Goal: Transaction & Acquisition: Purchase product/service

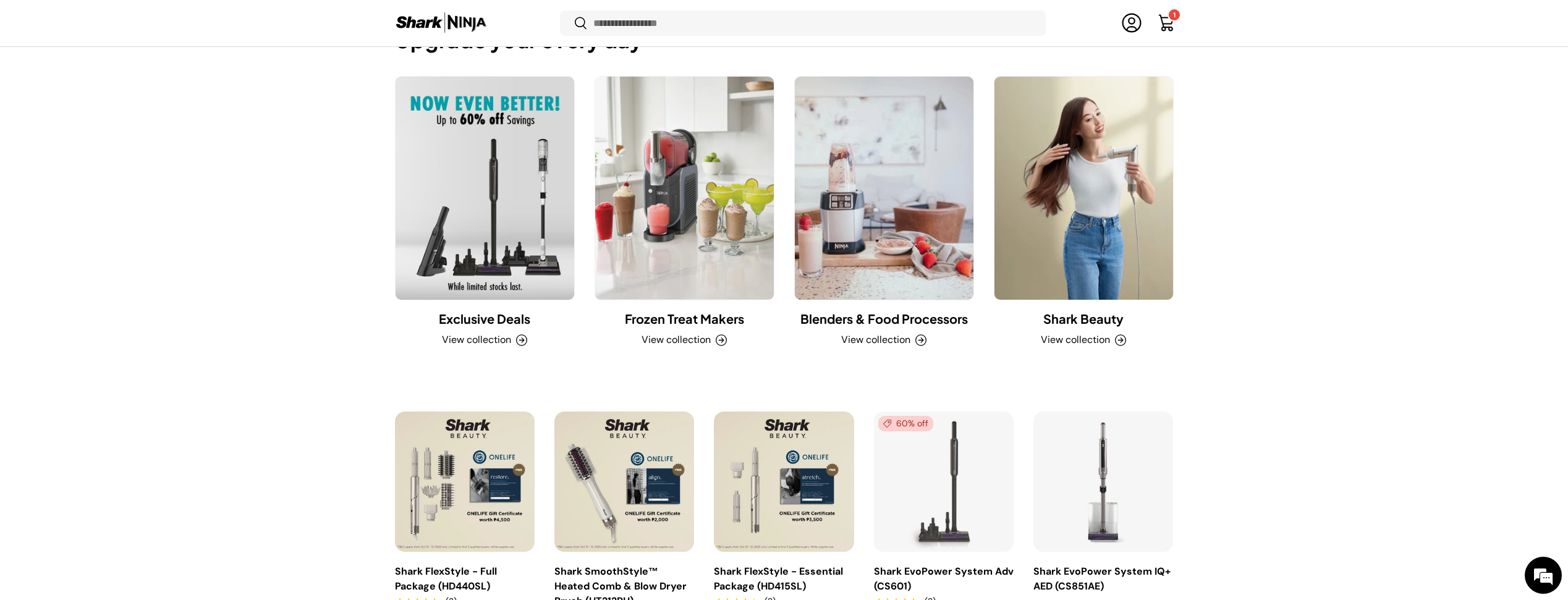
scroll to position [1402, 0]
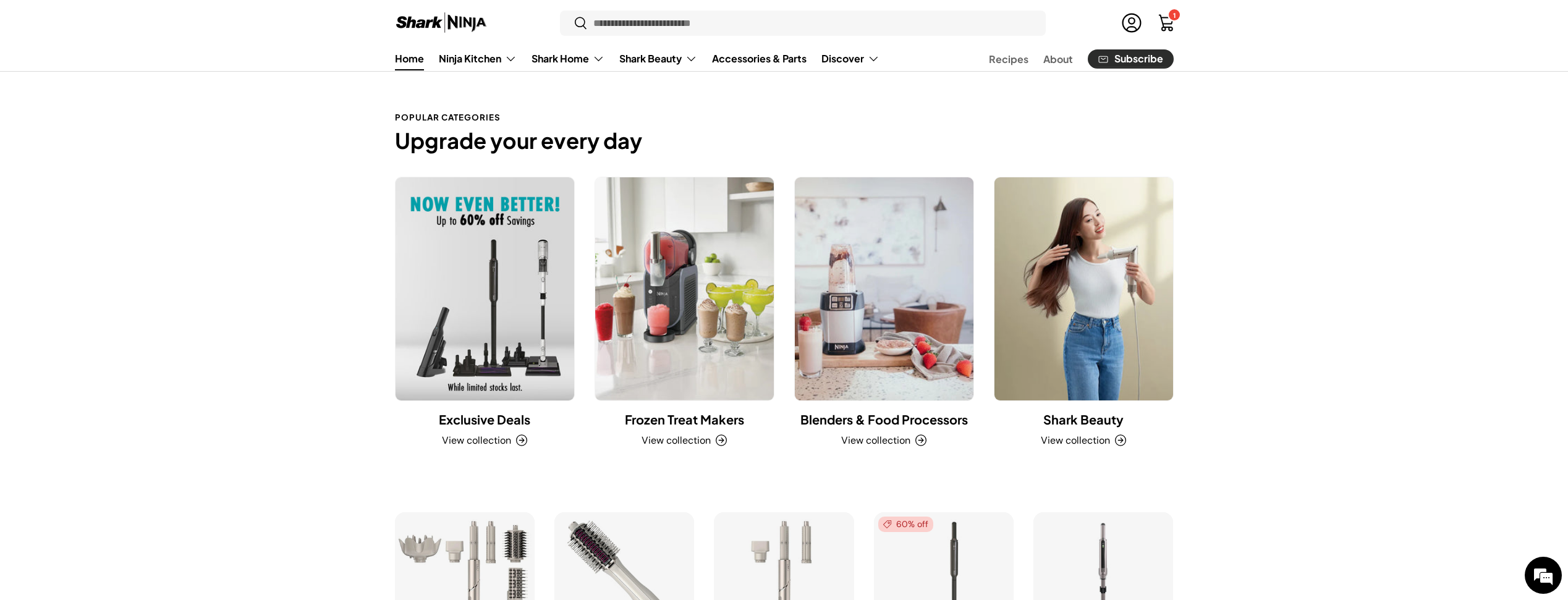
scroll to position [1055, 0]
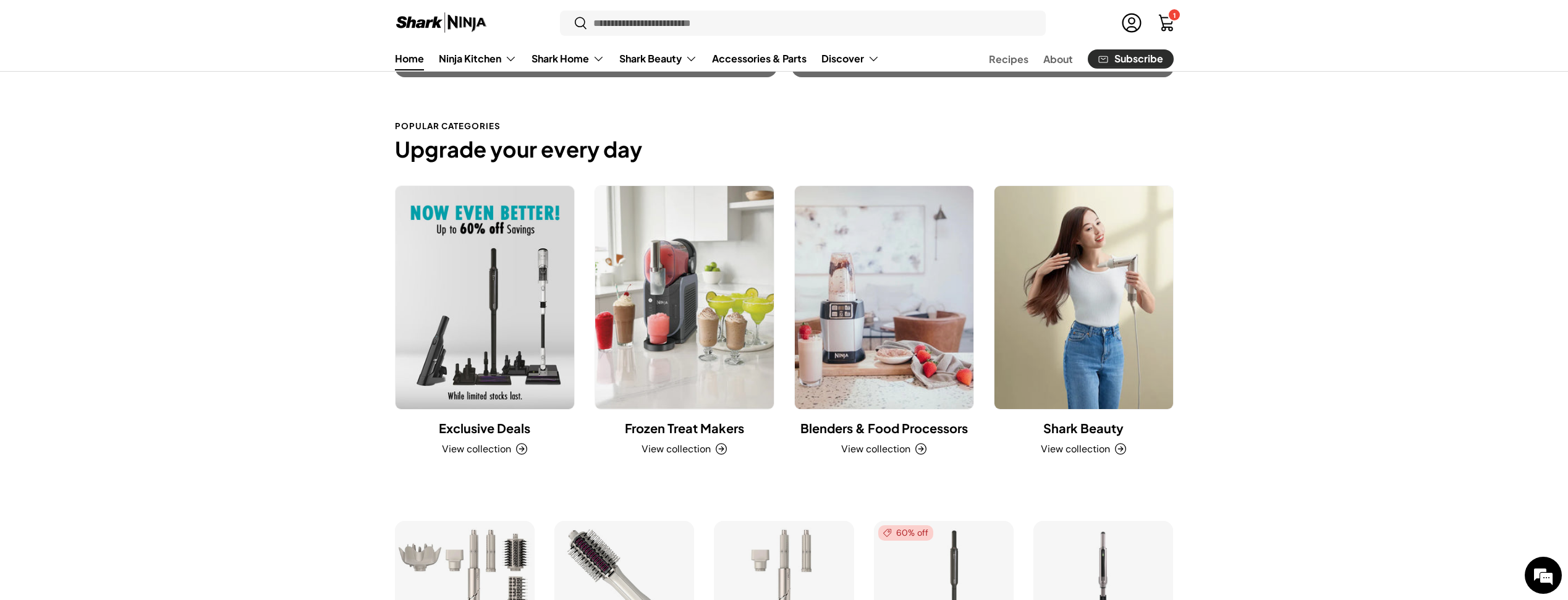
click at [1163, 18] on link "Cart 1 1 item" at bounding box center [1166, 23] width 27 height 27
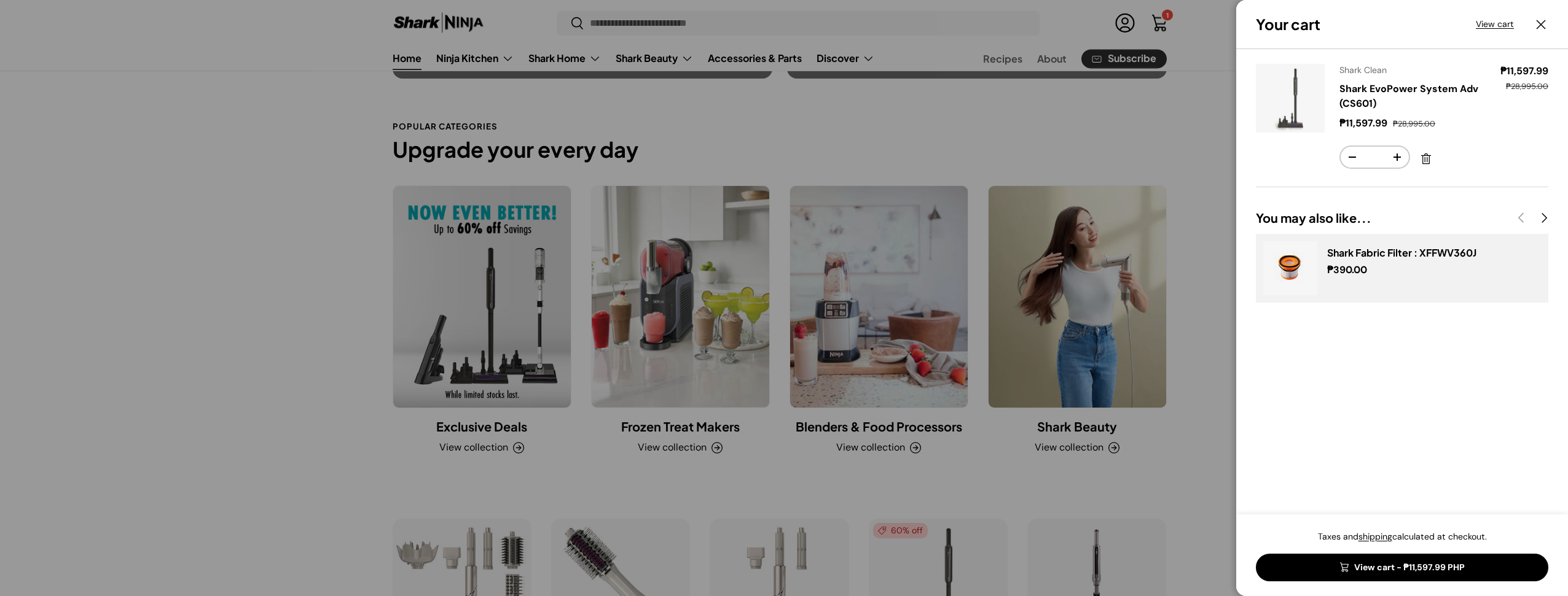
scroll to position [0, 0]
click at [1195, 418] on div at bounding box center [784, 298] width 1568 height 596
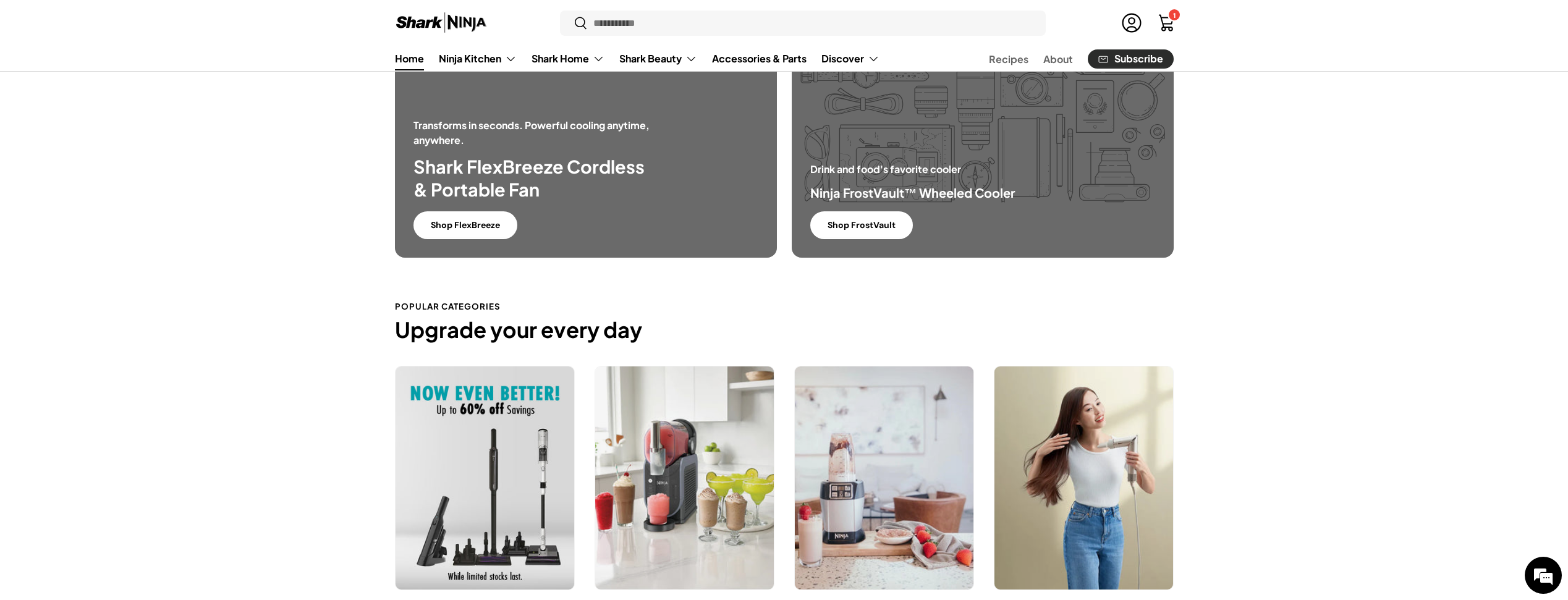
scroll to position [862, 0]
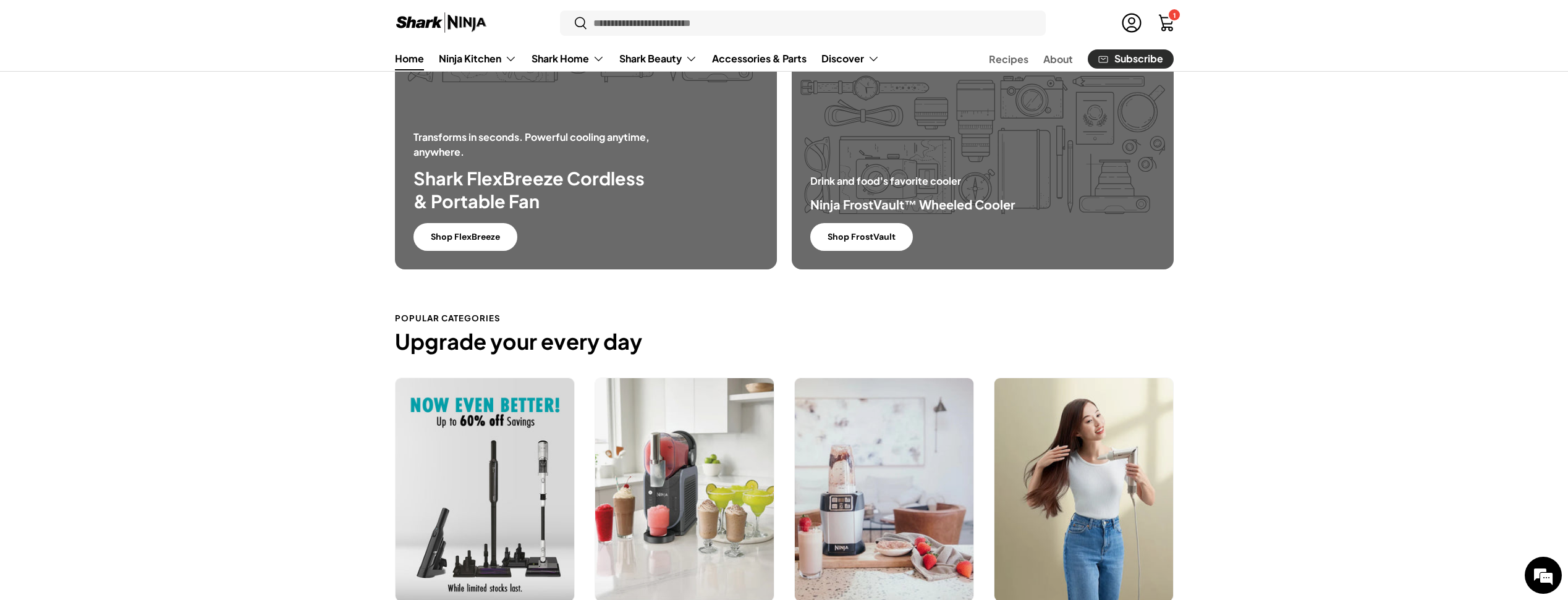
drag, startPoint x: 1373, startPoint y: 383, endPoint x: 1349, endPoint y: 202, distance: 182.6
click at [1373, 383] on carousel-slider "Exclusive Deals View collection Frozen Treat Makers View collection Blenders & …" at bounding box center [784, 523] width 1568 height 291
click at [1165, 17] on link "Cart 1 1 item" at bounding box center [1166, 23] width 27 height 27
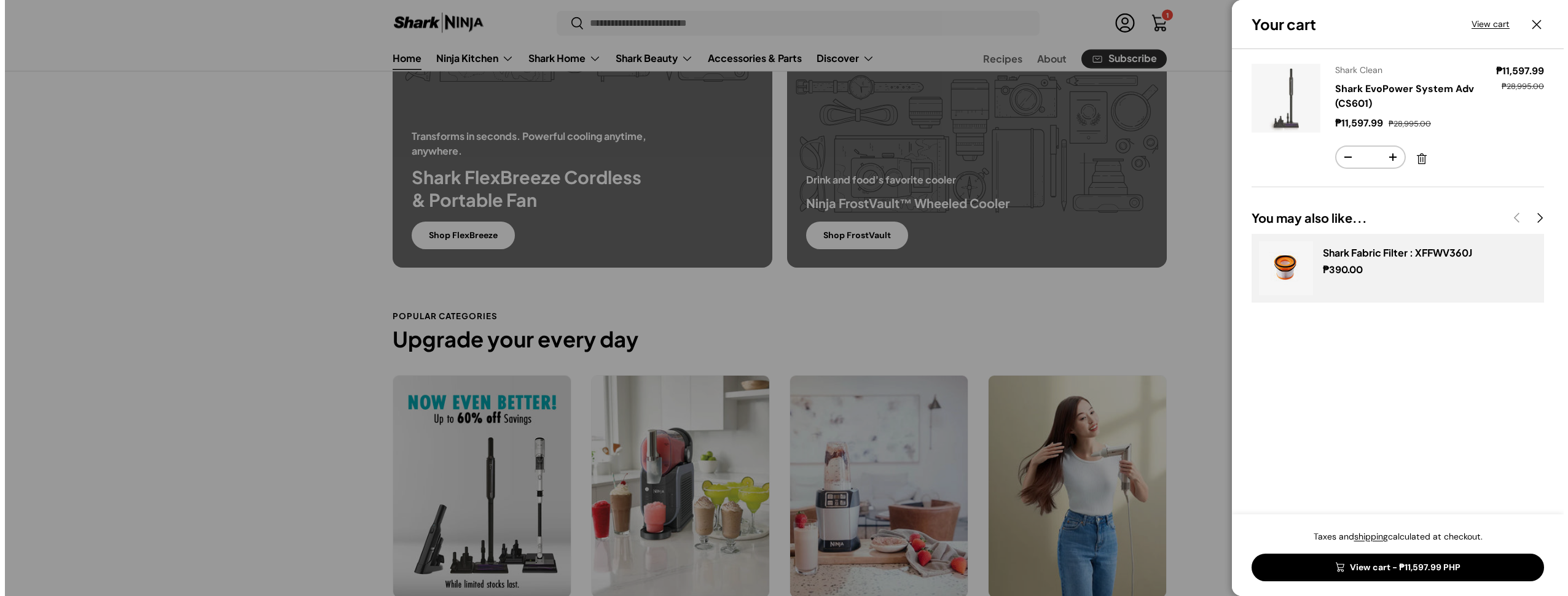
scroll to position [0, 0]
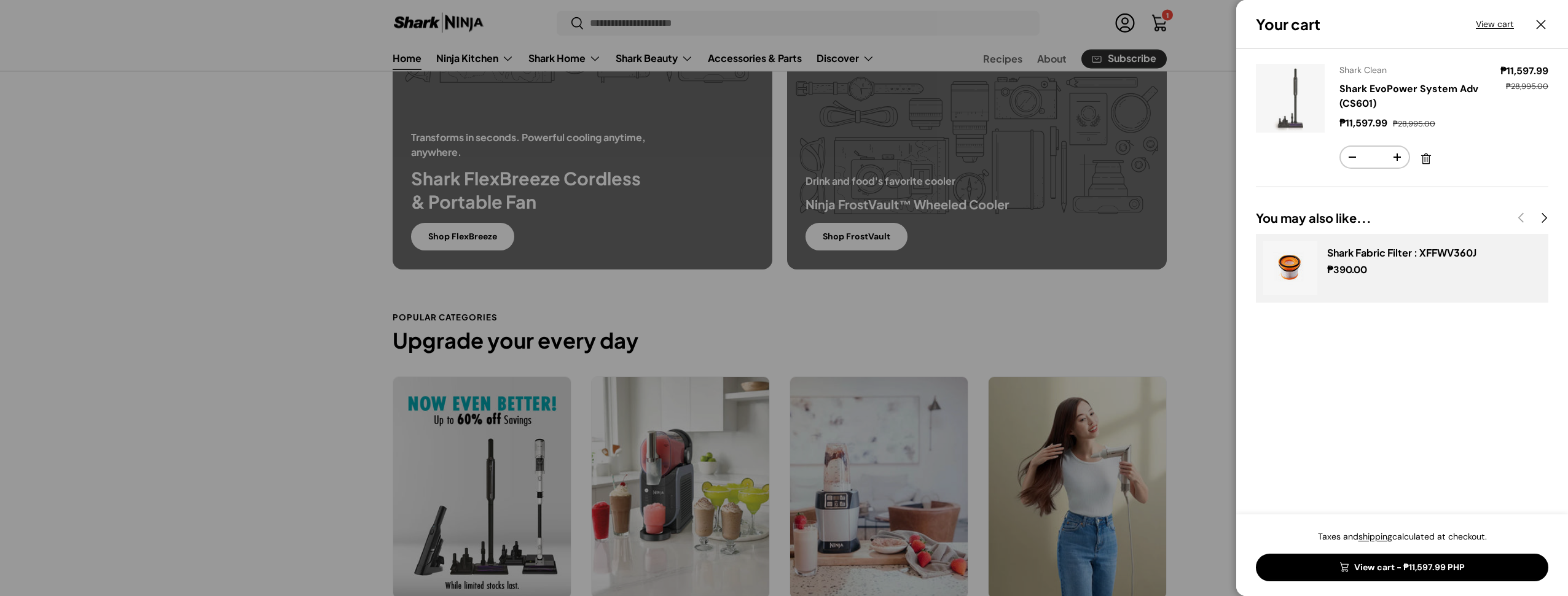
click at [1189, 321] on div at bounding box center [784, 298] width 1568 height 596
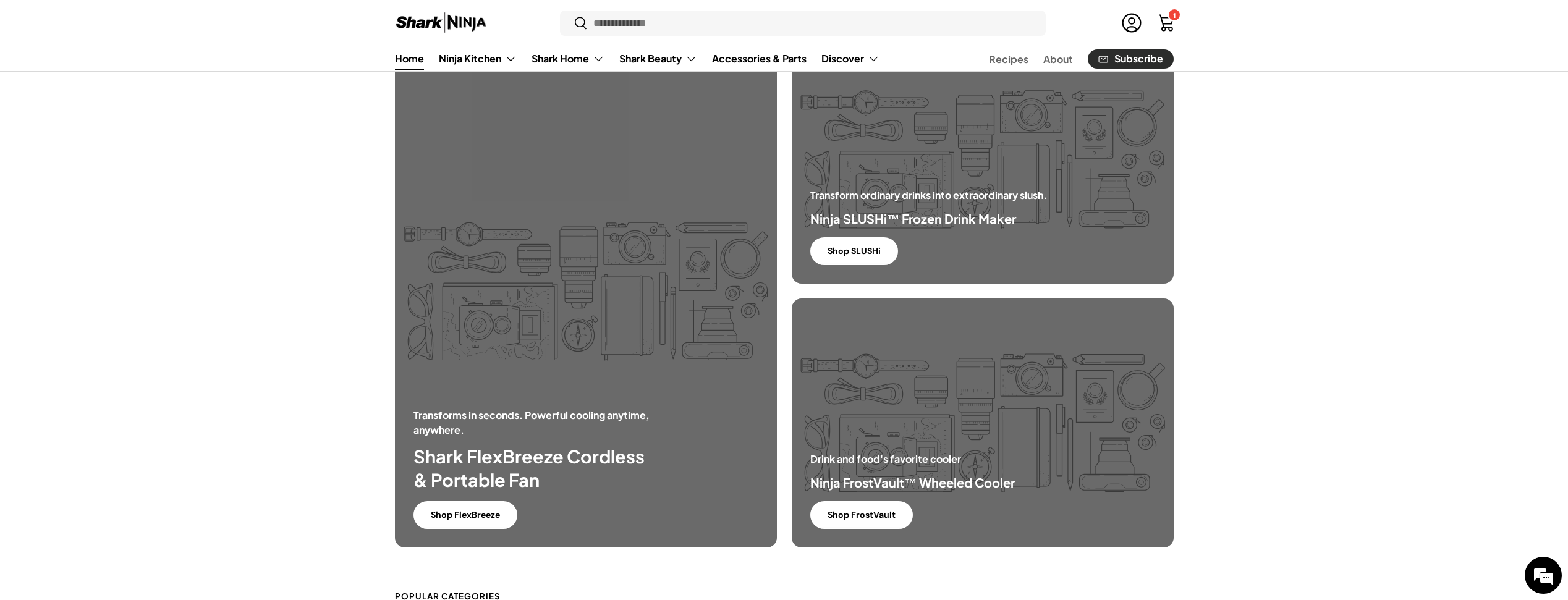
scroll to position [567, 0]
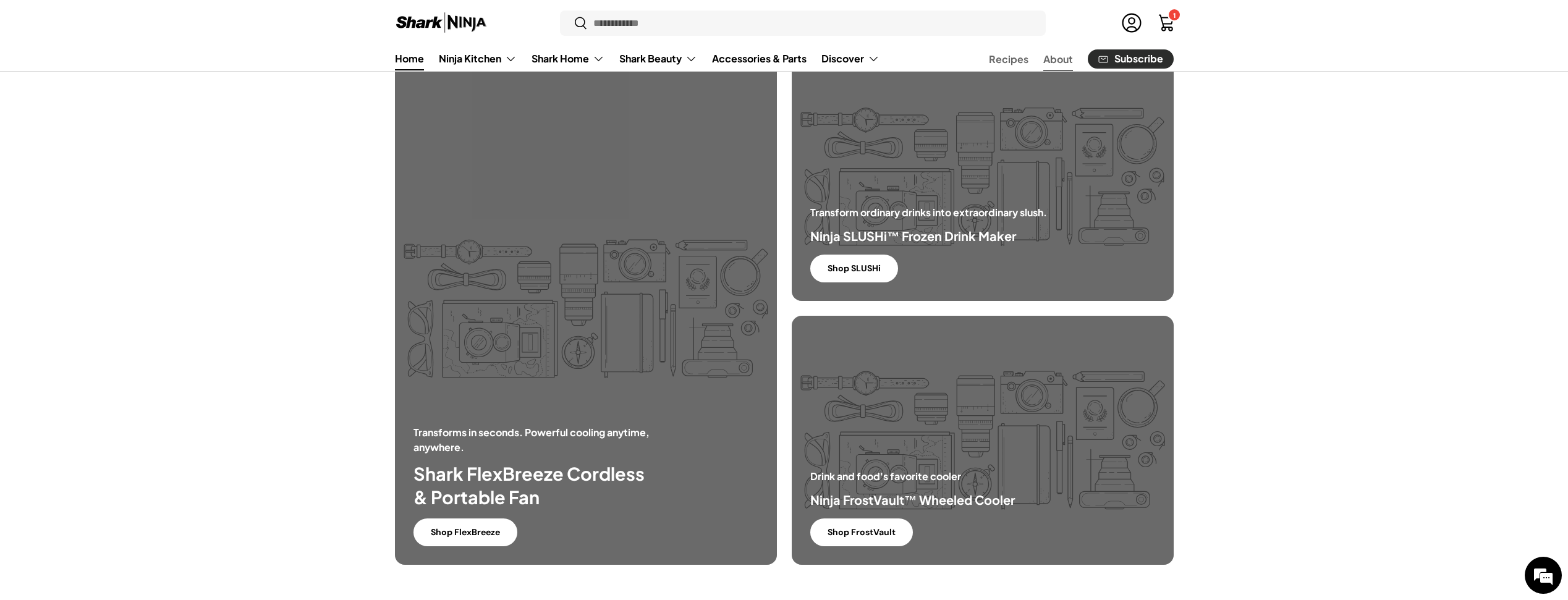
click at [1064, 53] on link "About" at bounding box center [1058, 59] width 30 height 24
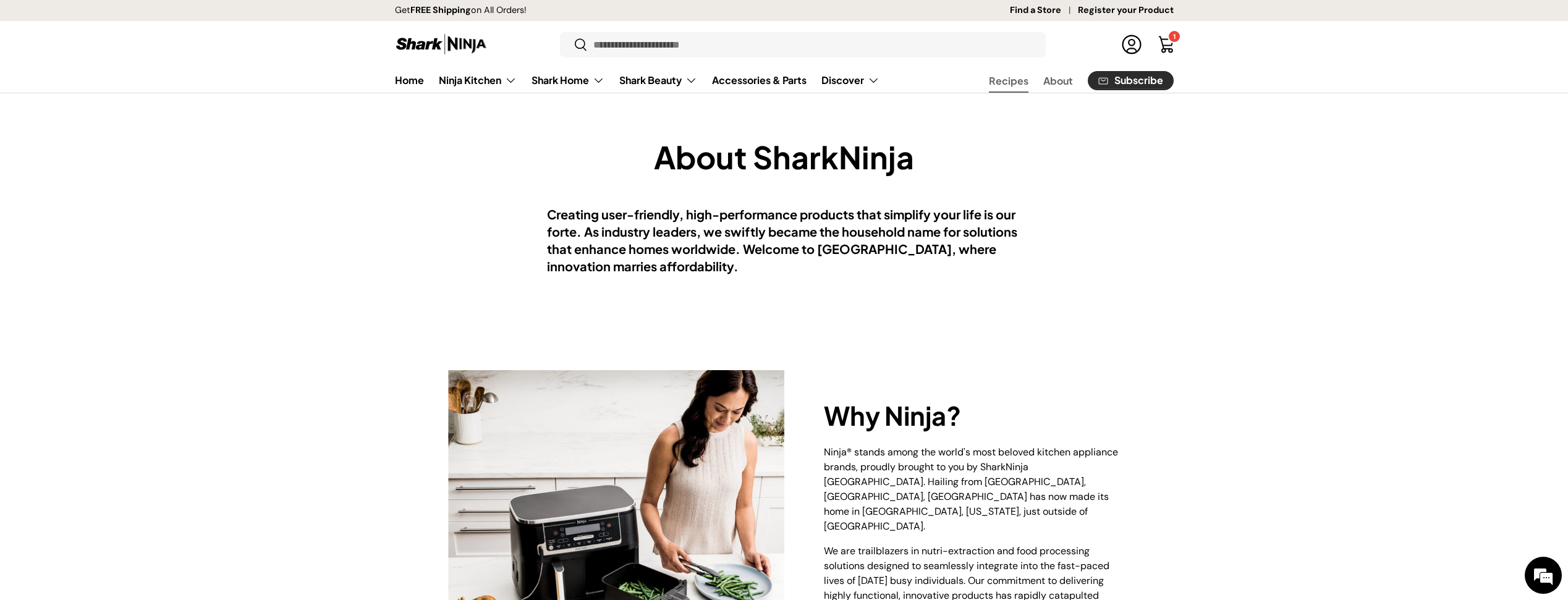
click at [1015, 79] on link "Recipes" at bounding box center [1009, 81] width 39 height 24
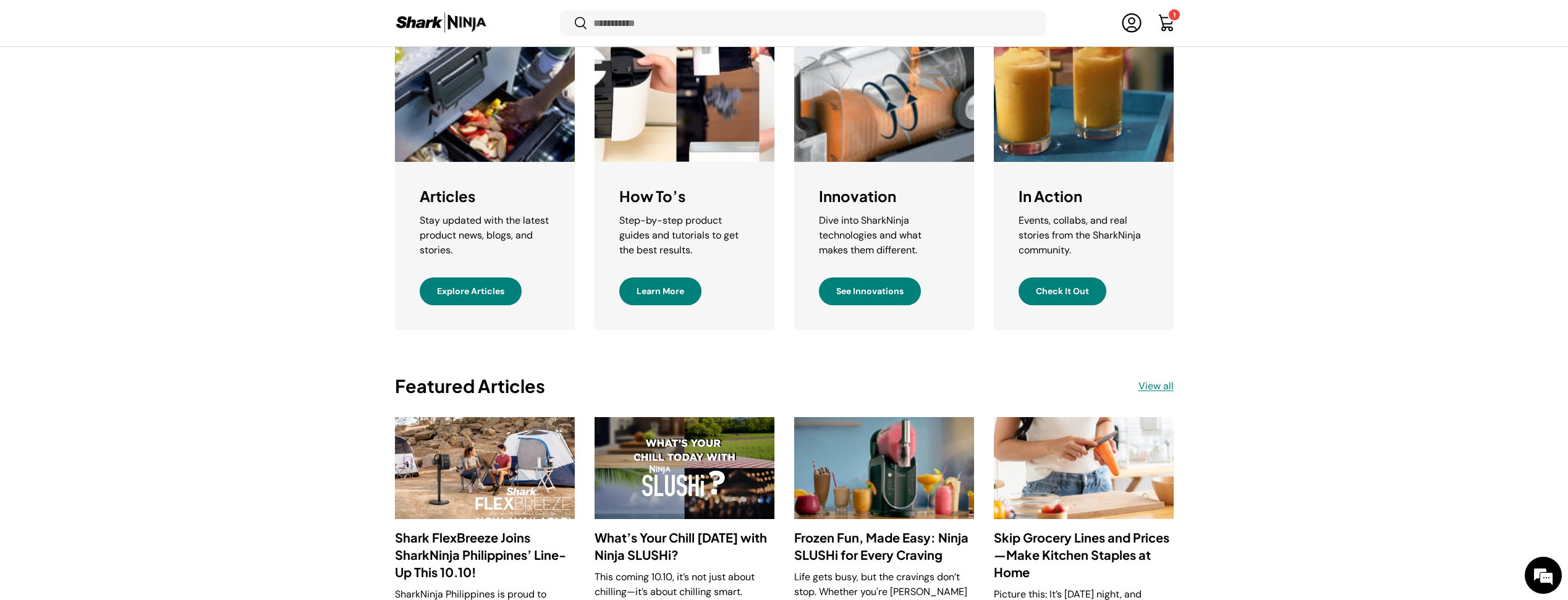
scroll to position [677, 0]
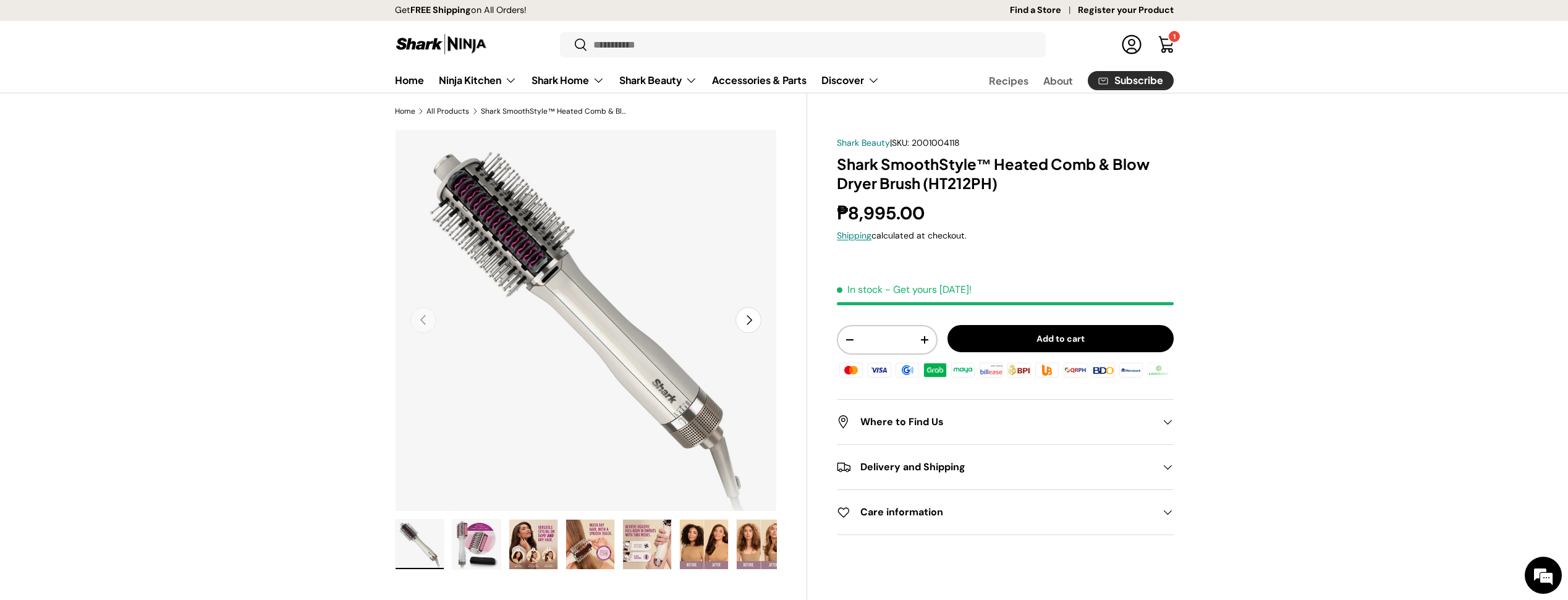
click at [1176, 37] on div "1 1 item" at bounding box center [1174, 37] width 11 height 11
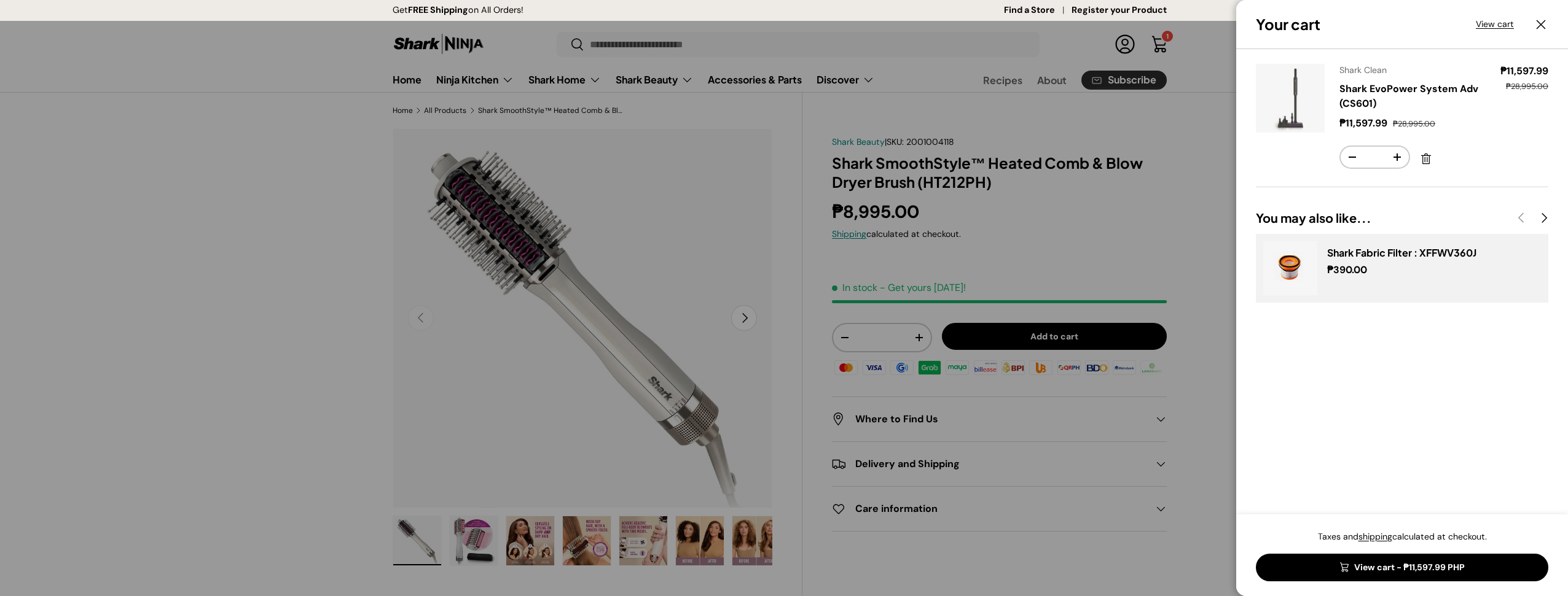
click at [1183, 274] on div at bounding box center [784, 298] width 1568 height 596
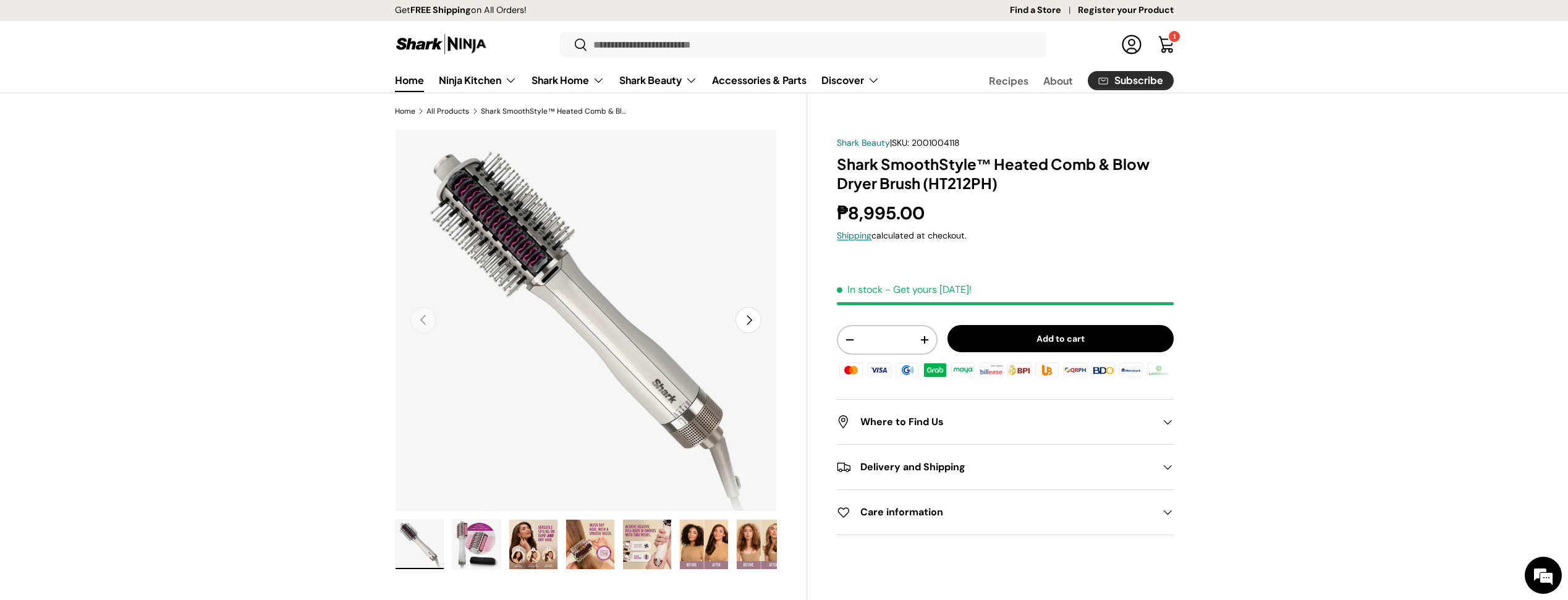
click at [403, 88] on link "Home" at bounding box center [409, 80] width 29 height 24
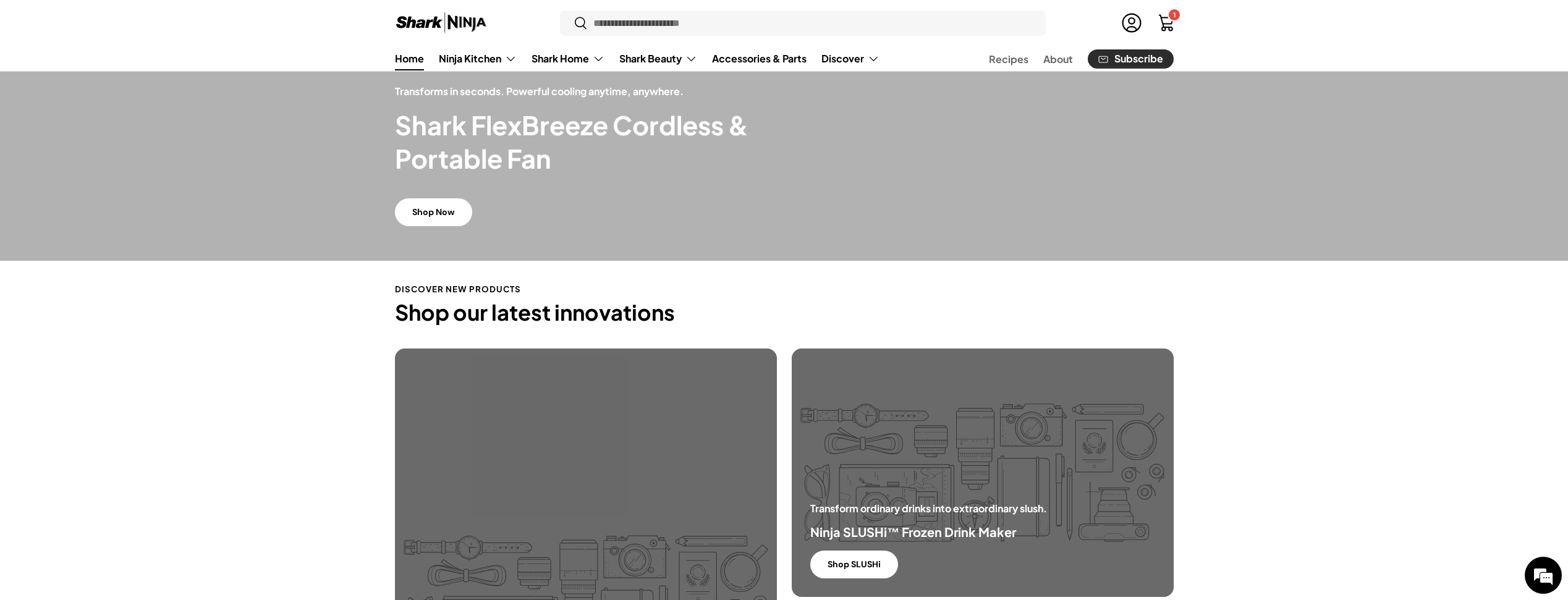
scroll to position [282, 0]
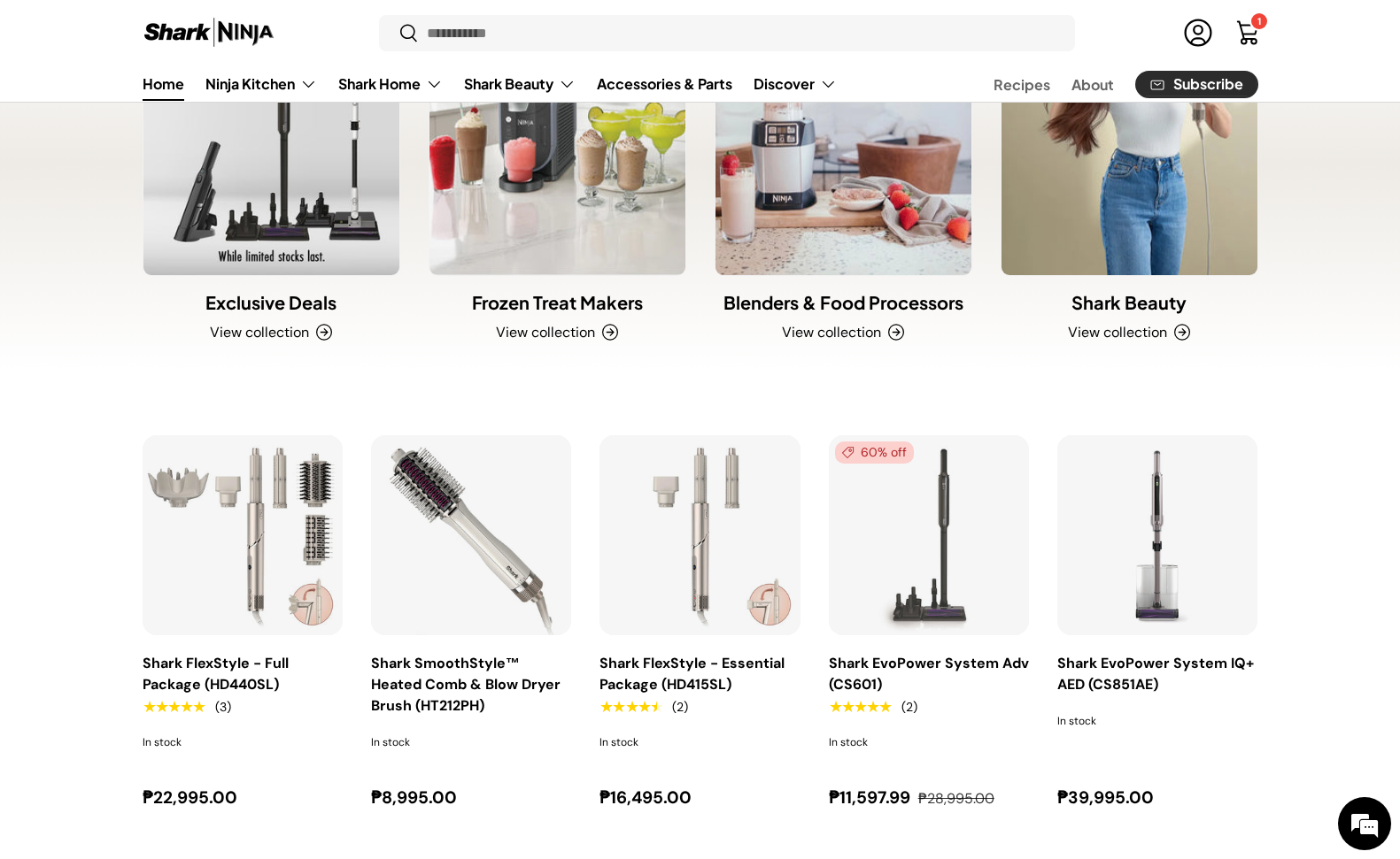
scroll to position [1709, 0]
